Goal: Task Accomplishment & Management: Manage account settings

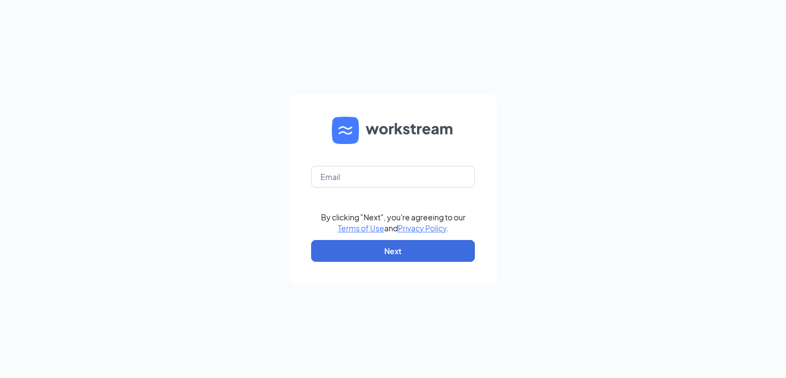
click at [434, 188] on form "By clicking "Next", you're agreeing to our Terms of Use and Privacy Policy . Ne…" at bounding box center [392, 189] width 207 height 189
click at [433, 177] on input "text" at bounding box center [393, 177] width 164 height 22
type input "umair77ahmed@gmail.com"
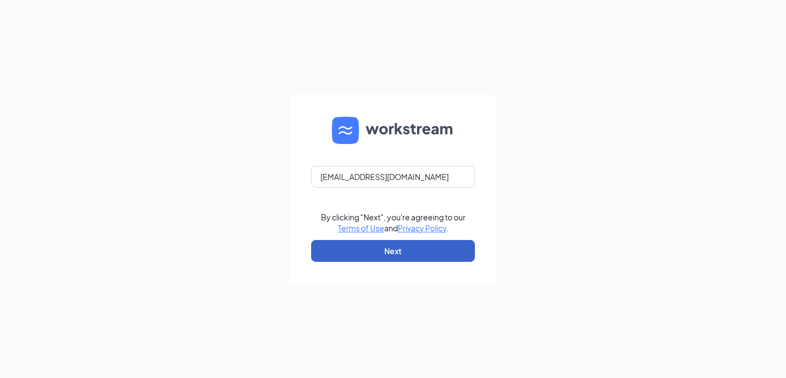
click at [396, 249] on button "Next" at bounding box center [393, 251] width 164 height 22
